Goal: Transaction & Acquisition: Obtain resource

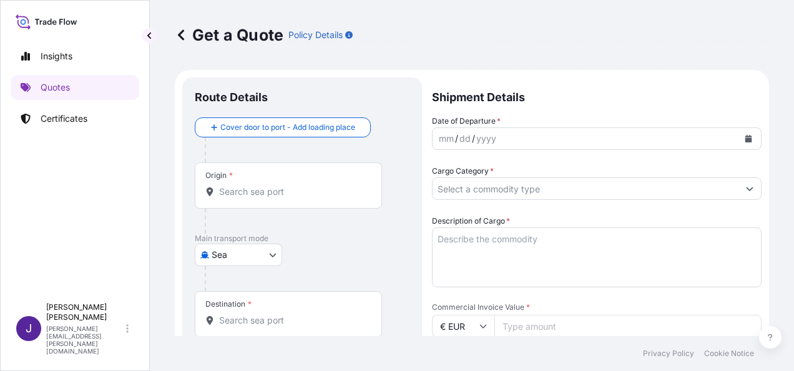
scroll to position [20, 0]
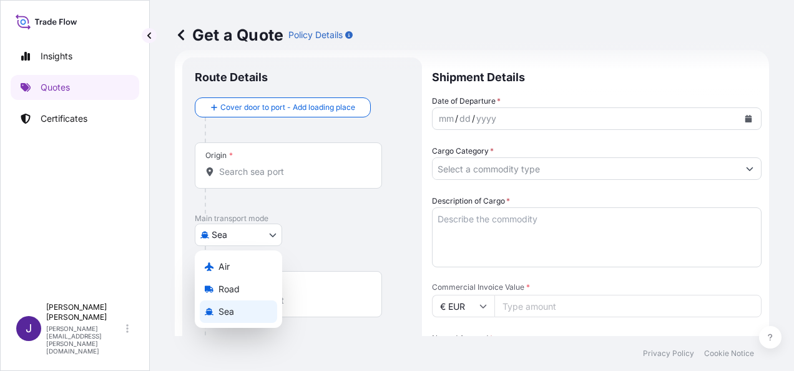
click at [256, 238] on body "Insights Quotes Certificates J [PERSON_NAME] [PERSON_NAME][EMAIL_ADDRESS][PERSO…" at bounding box center [397, 185] width 794 height 371
click at [234, 263] on div "Air" at bounding box center [238, 266] width 77 height 22
select select "Air"
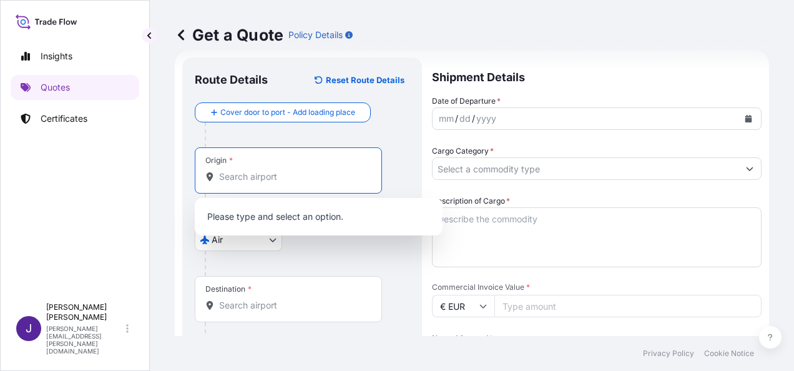
click at [283, 176] on input "Origin *" at bounding box center [292, 176] width 147 height 12
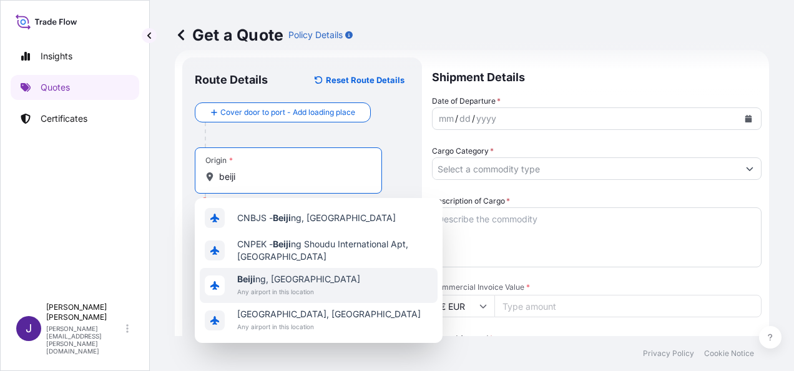
click at [285, 287] on span "Any airport in this location" at bounding box center [298, 291] width 123 height 12
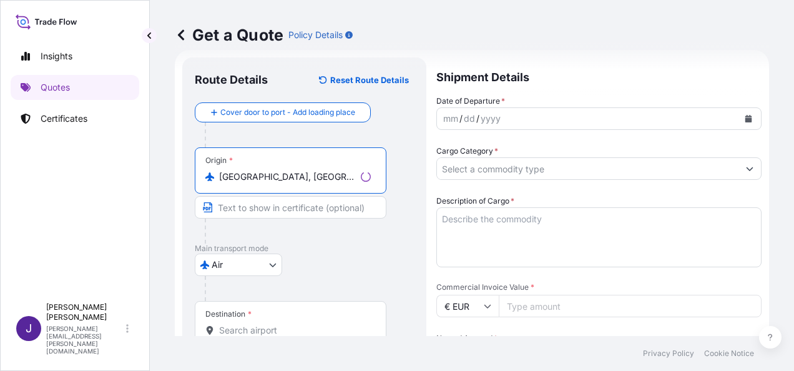
type input "[GEOGRAPHIC_DATA], [GEOGRAPHIC_DATA]"
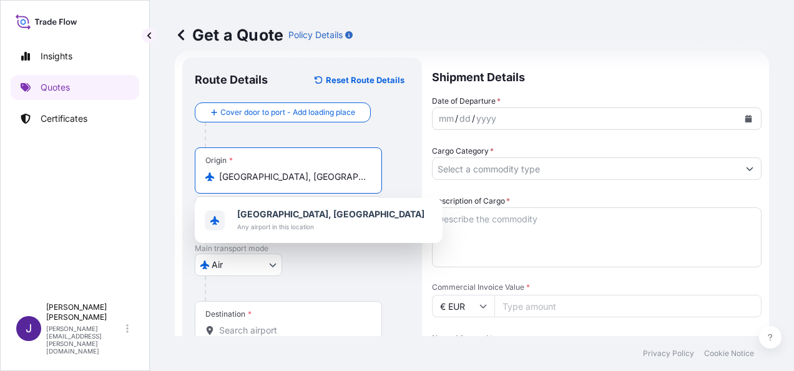
click at [281, 330] on input "Destination *" at bounding box center [292, 330] width 147 height 12
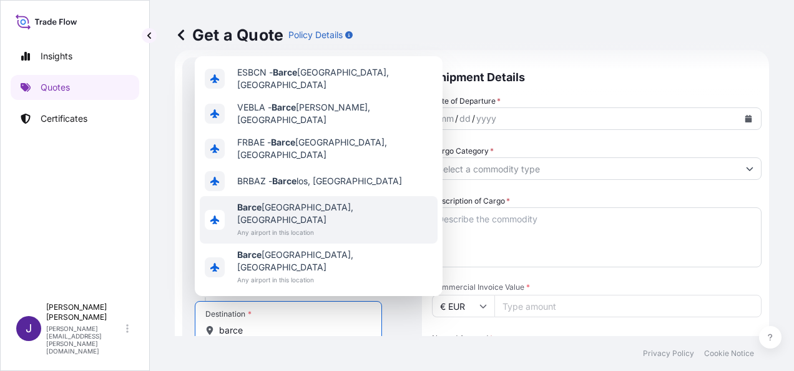
click at [293, 226] on span "[PERSON_NAME], [GEOGRAPHIC_DATA]" at bounding box center [334, 213] width 195 height 25
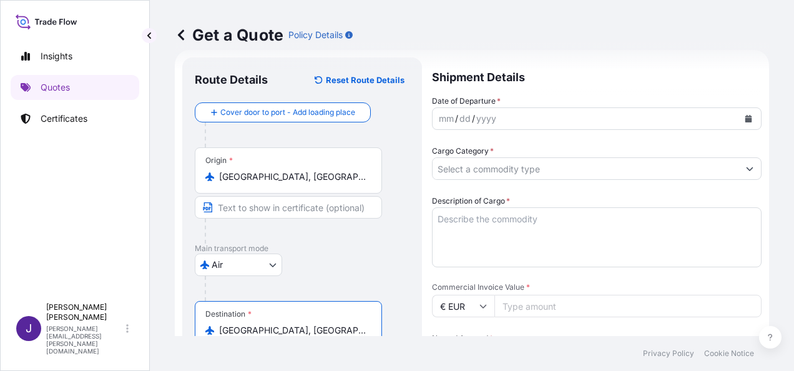
type input "[GEOGRAPHIC_DATA], [GEOGRAPHIC_DATA]"
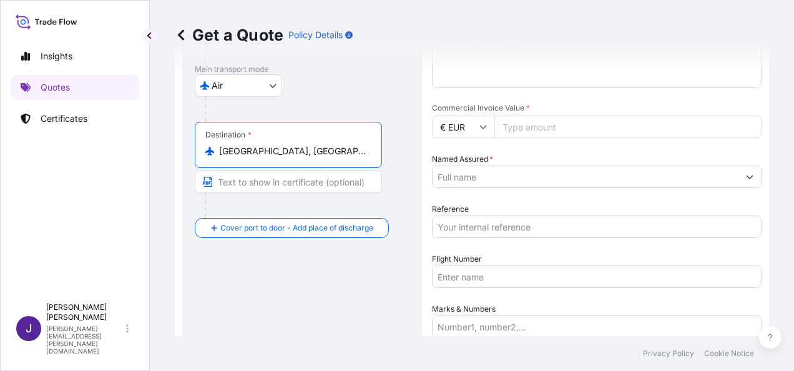
scroll to position [207, 0]
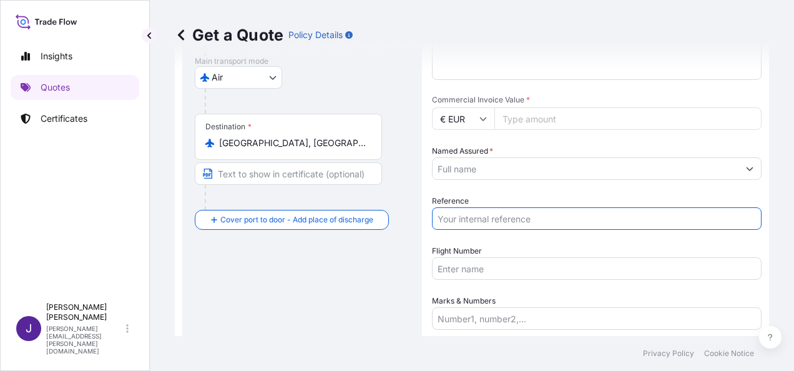
click at [479, 220] on input "Reference" at bounding box center [597, 218] width 330 height 22
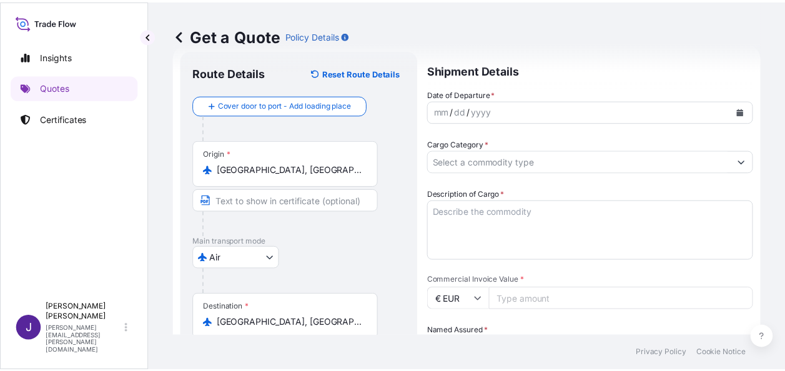
scroll to position [20, 0]
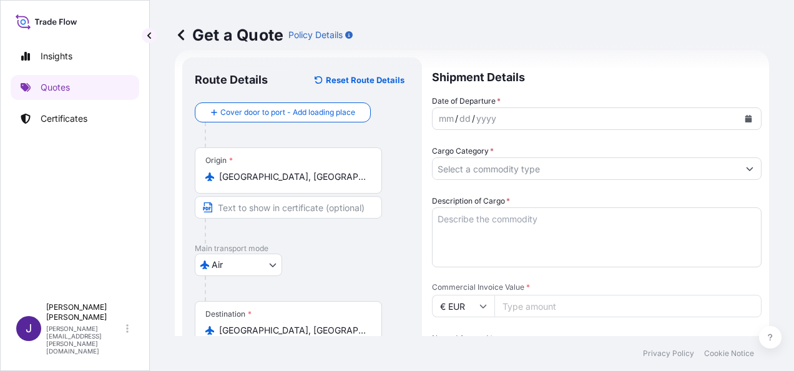
type input "56594"
click at [743, 120] on button "Calendar" at bounding box center [748, 119] width 20 height 20
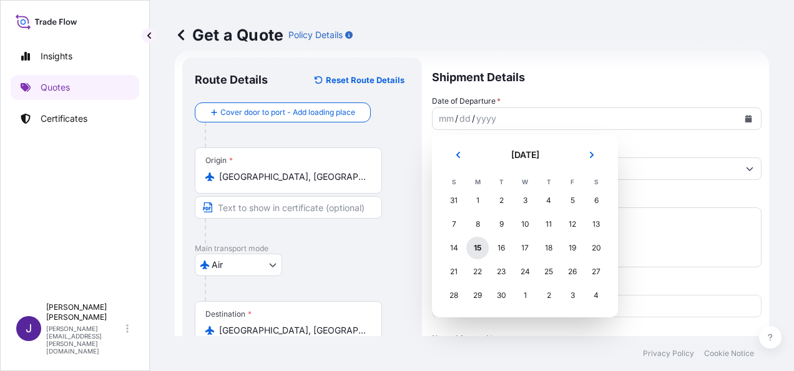
click at [476, 247] on div "15" at bounding box center [477, 248] width 22 height 22
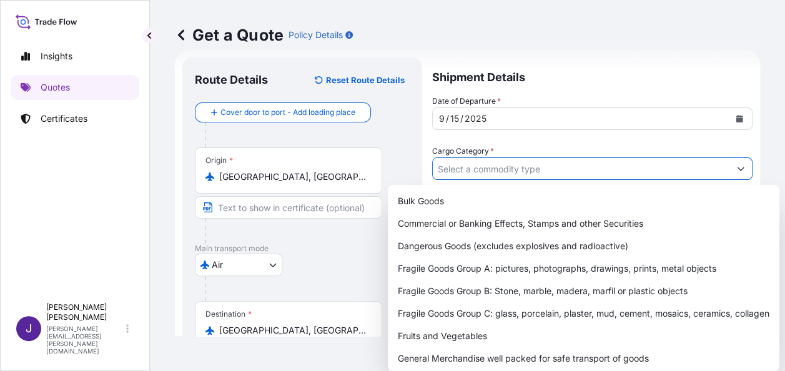
click at [512, 170] on input "Cargo Category *" at bounding box center [581, 168] width 296 height 22
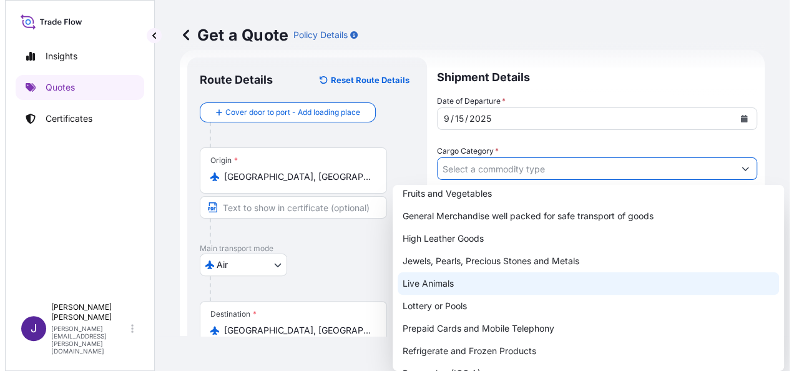
scroll to position [155, 0]
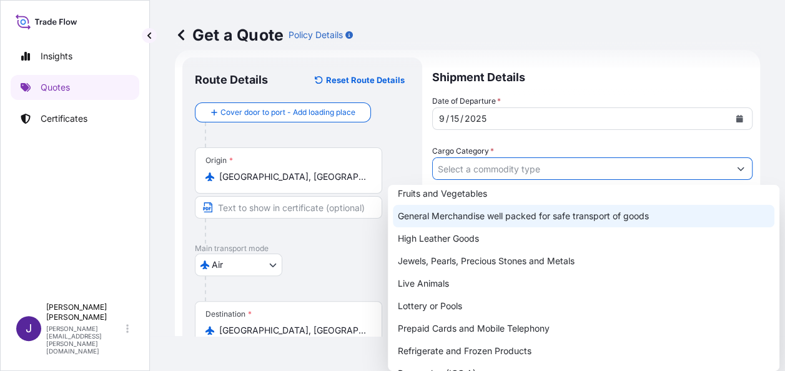
click at [463, 215] on div "General Merchandise well packed for safe transport of goods" at bounding box center [583, 216] width 381 height 22
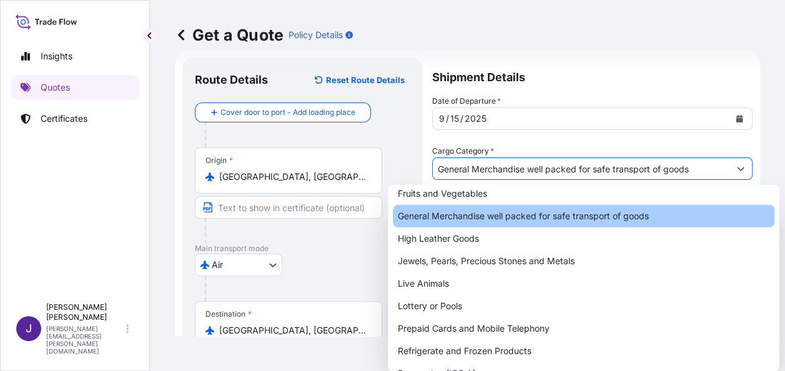
type input "General Merchandise well packed for safe transport of goods"
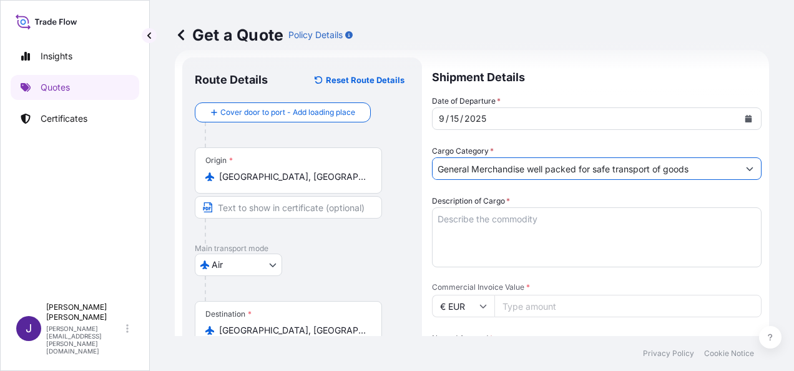
click at [511, 218] on textarea "Description of Cargo *" at bounding box center [597, 237] width 330 height 60
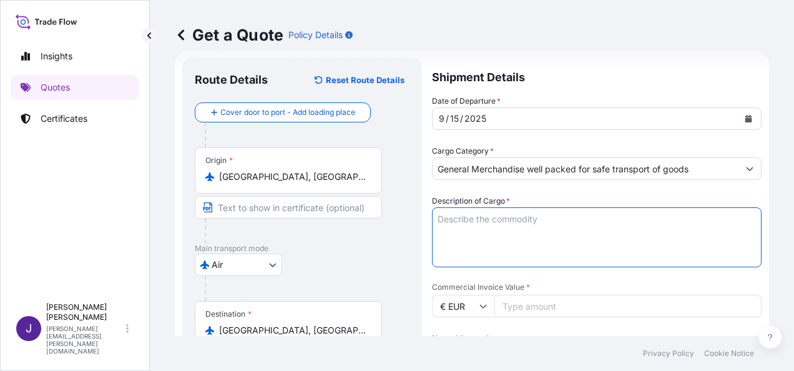
paste textarea "WRIST FINGER BRACE"
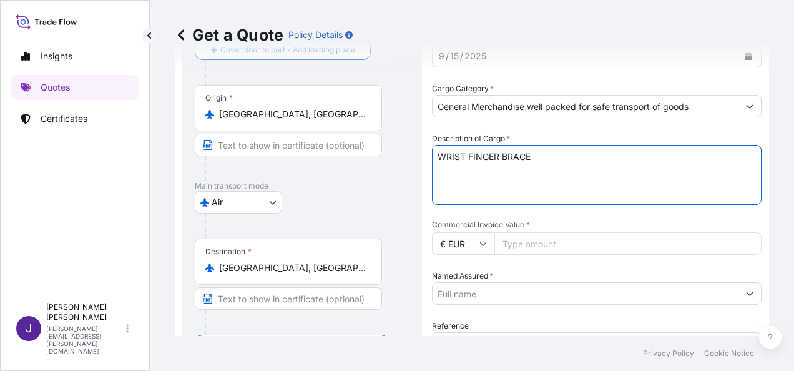
scroll to position [82, 0]
type textarea "WRIST FINGER BRACE"
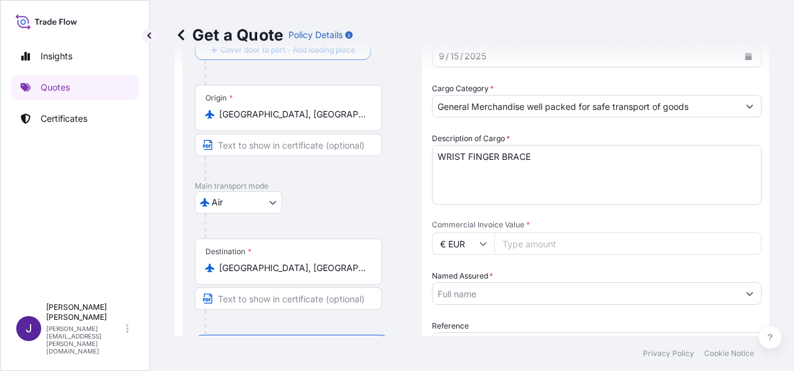
click at [575, 243] on input "Commercial Invoice Value *" at bounding box center [627, 243] width 267 height 22
type input "6415.41"
click at [559, 291] on input "Named Assured *" at bounding box center [586, 293] width 306 height 22
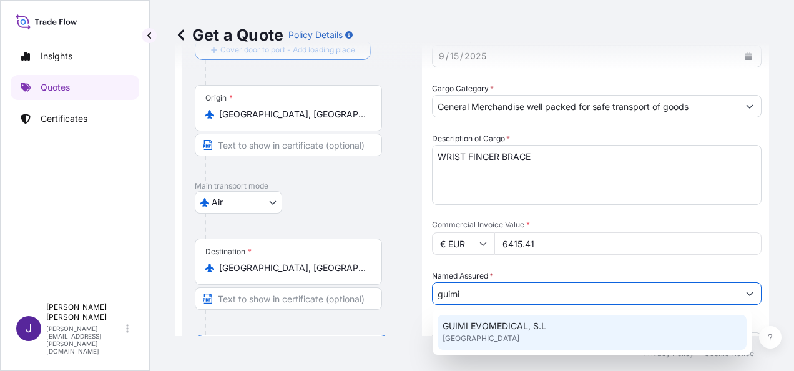
click at [514, 331] on span "GUIMI EVOMEDICAL, S.L" at bounding box center [495, 326] width 104 height 12
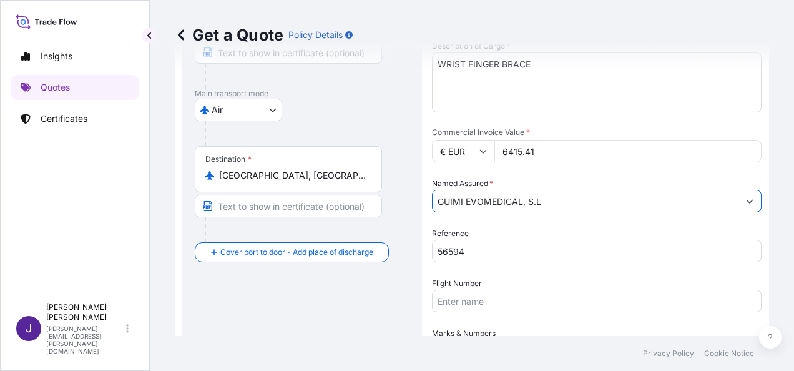
scroll to position [270, 0]
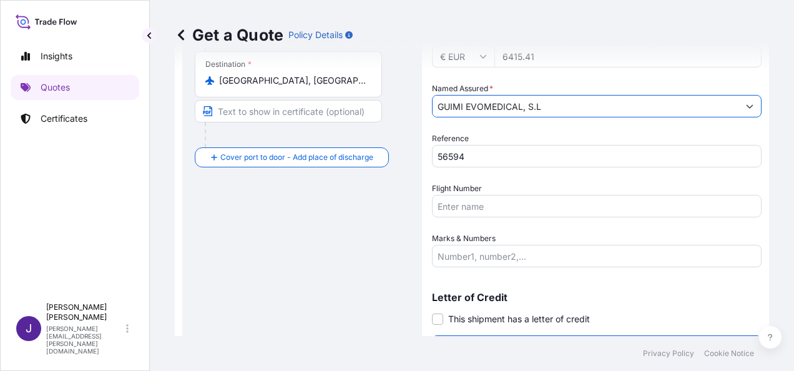
type input "GUIMI EVOMEDICAL, S.L"
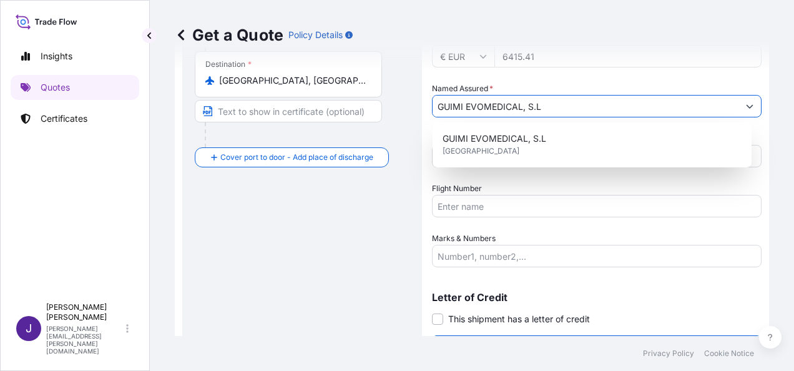
scroll to position [301, 0]
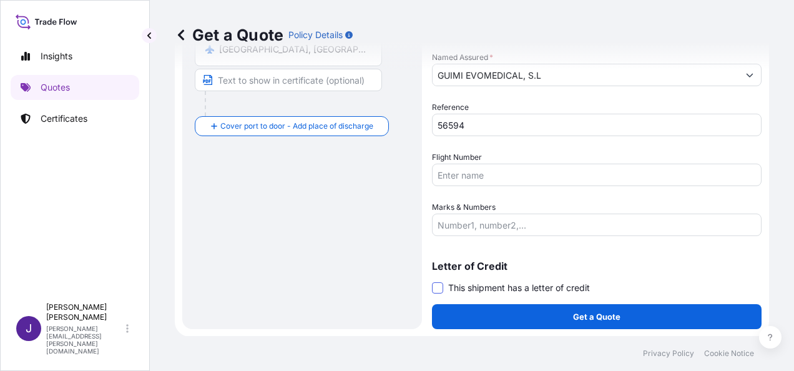
click at [436, 287] on span at bounding box center [437, 287] width 11 height 11
click at [432, 281] on input "This shipment has a letter of credit" at bounding box center [432, 281] width 0 height 0
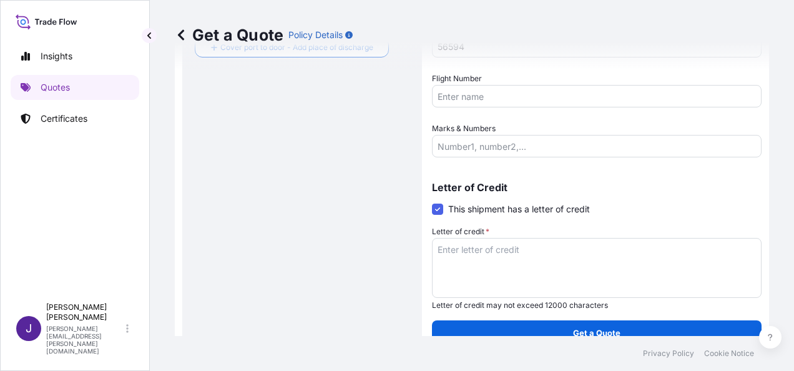
scroll to position [396, 0]
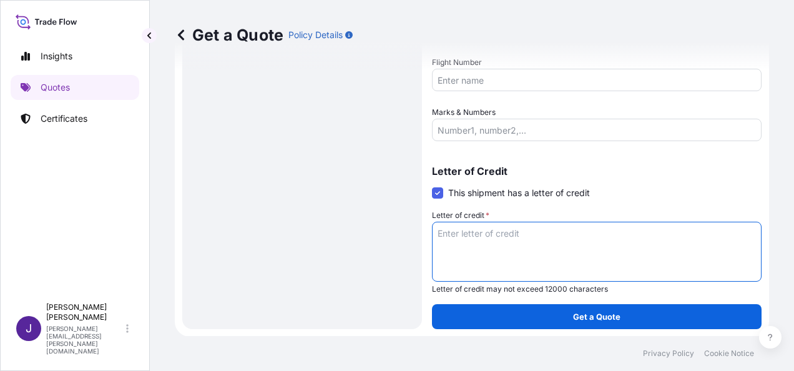
paste textarea "GUIMI EVOMEDICAL, S.L [STREET_ADDRESS]"
type textarea "GUIMI EVOMEDICAL, S.L [STREET_ADDRESS]"
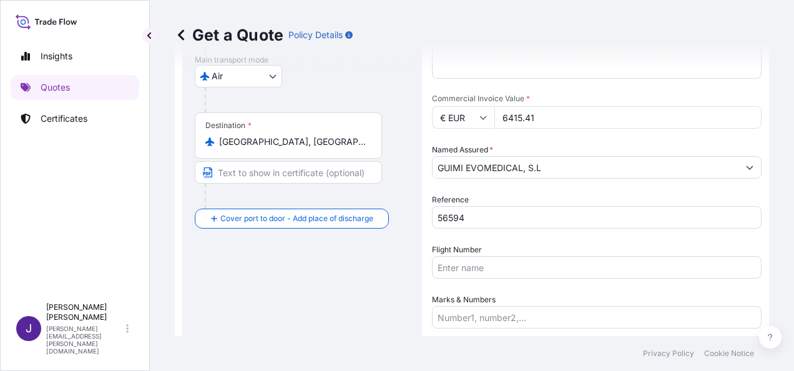
click at [245, 287] on div "Route Details Reset Route Details Cover door to port - Add loading place Place …" at bounding box center [302, 192] width 215 height 622
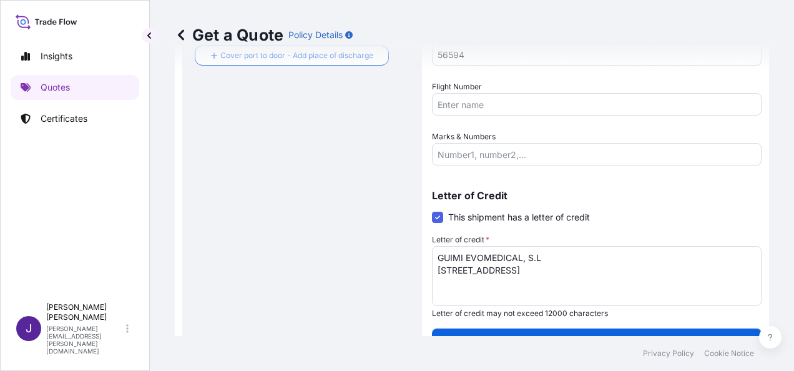
scroll to position [396, 0]
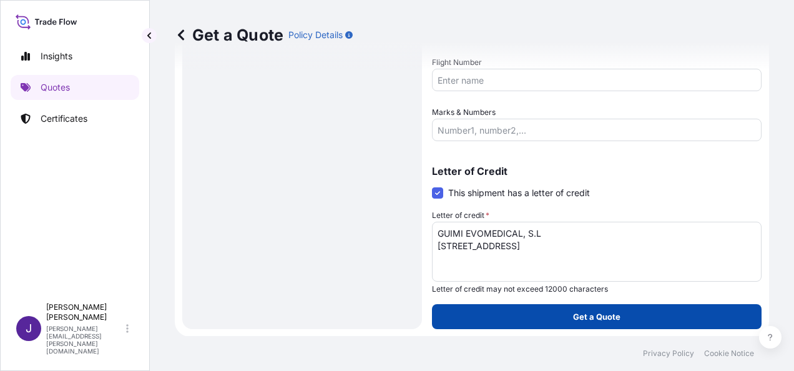
click at [584, 317] on p "Get a Quote" at bounding box center [596, 316] width 47 height 12
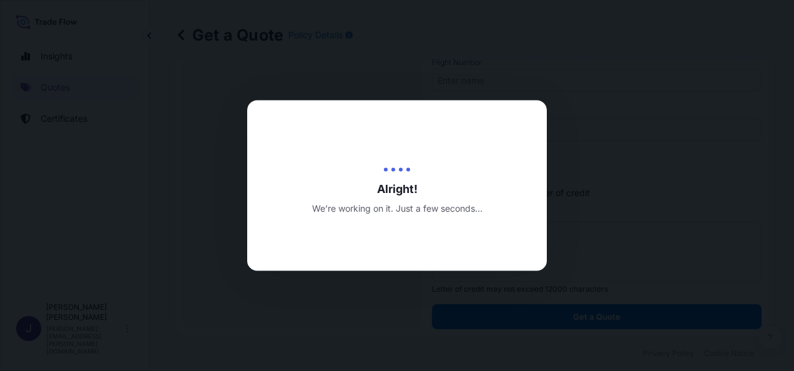
select select "Air"
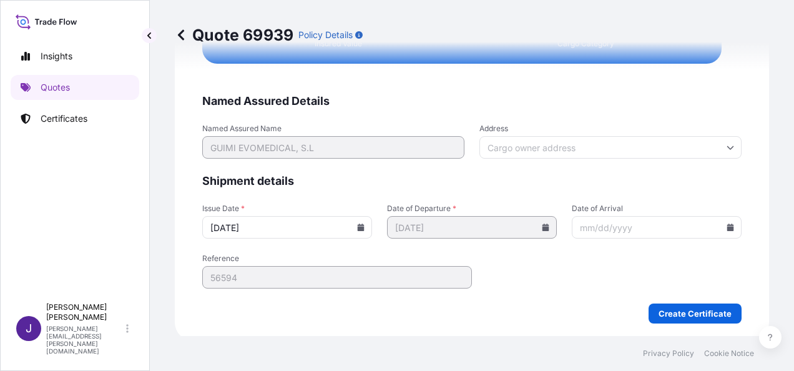
scroll to position [2548, 0]
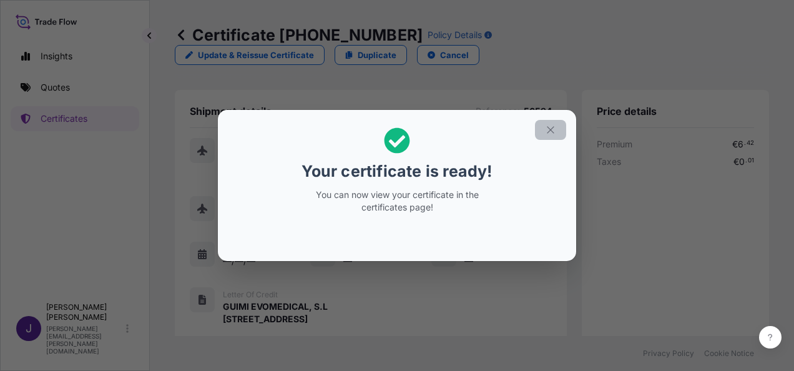
click at [556, 127] on button "button" at bounding box center [550, 130] width 31 height 20
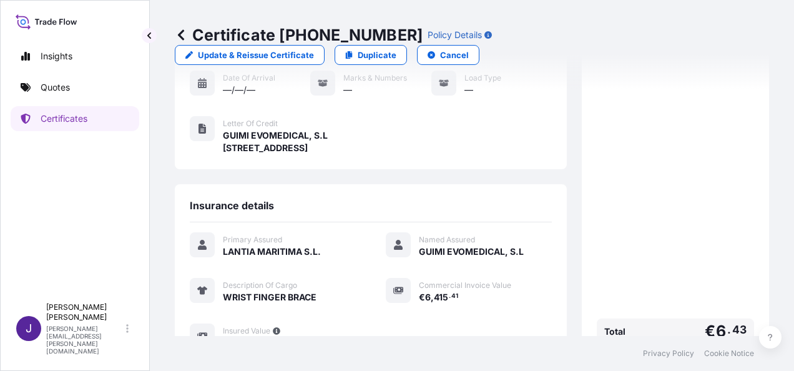
scroll to position [296, 0]
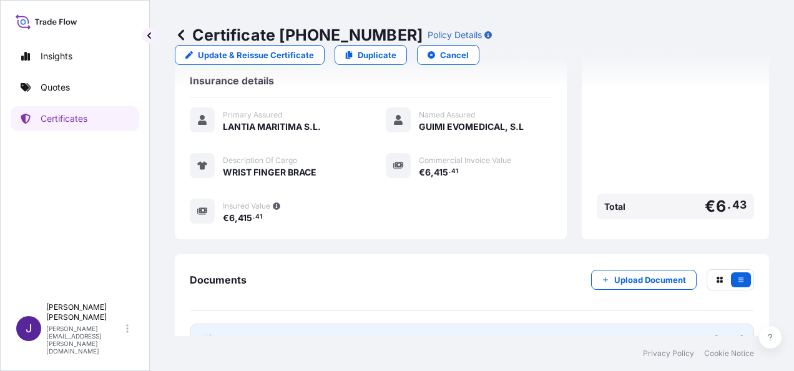
click at [362, 323] on link "PDF Certificate [DATE]" at bounding box center [472, 339] width 564 height 32
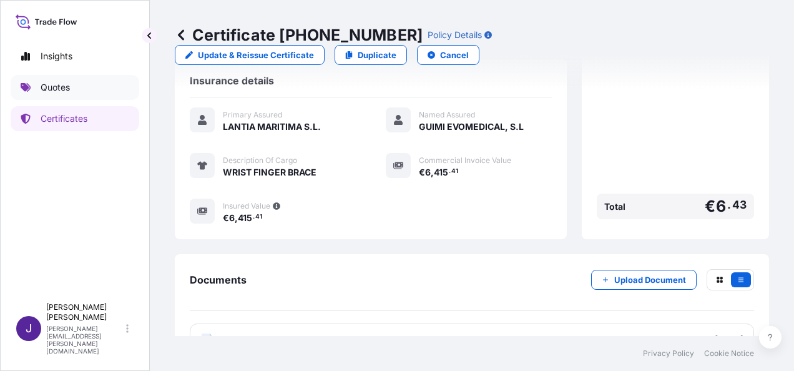
click at [55, 89] on p "Quotes" at bounding box center [55, 87] width 29 height 12
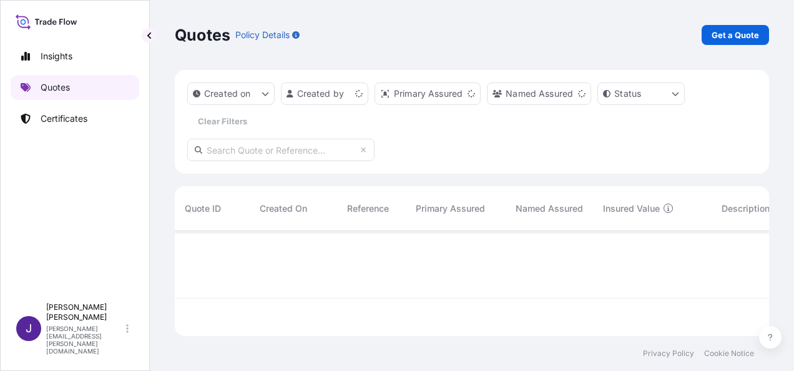
scroll to position [102, 584]
